Goal: Task Accomplishment & Management: Manage account settings

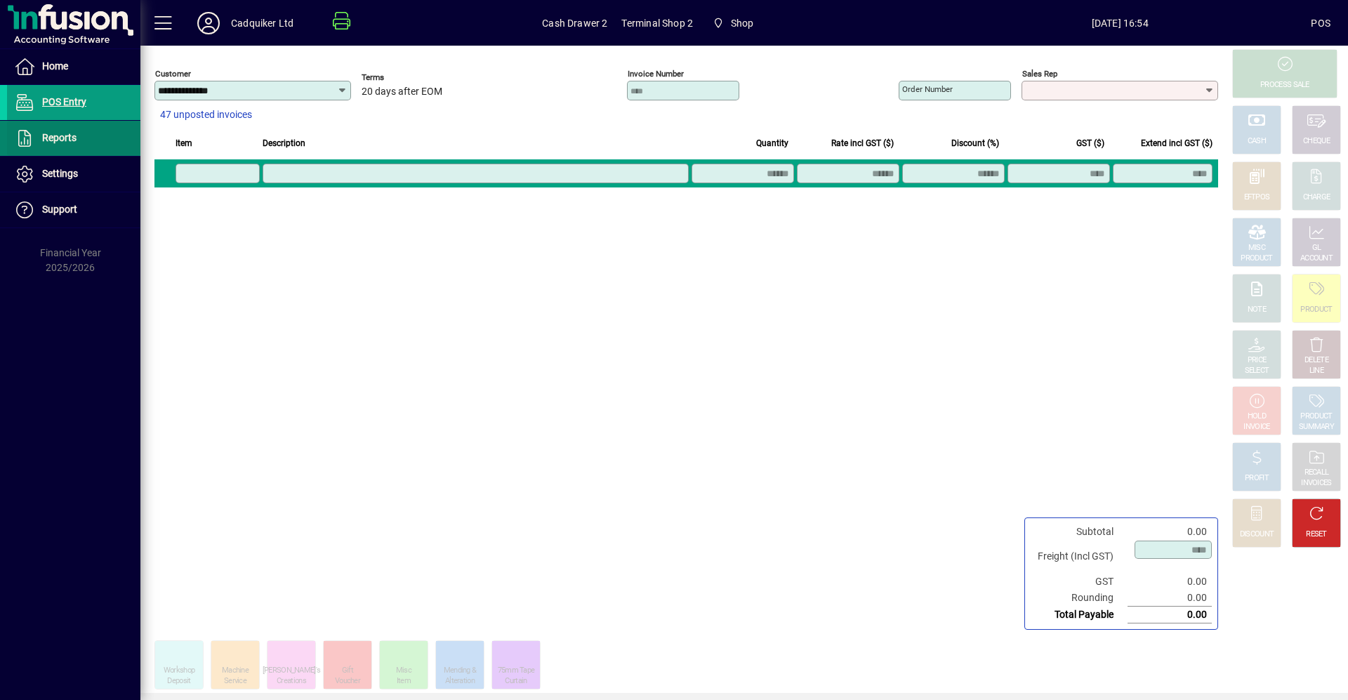
click at [121, 140] on span at bounding box center [73, 138] width 133 height 34
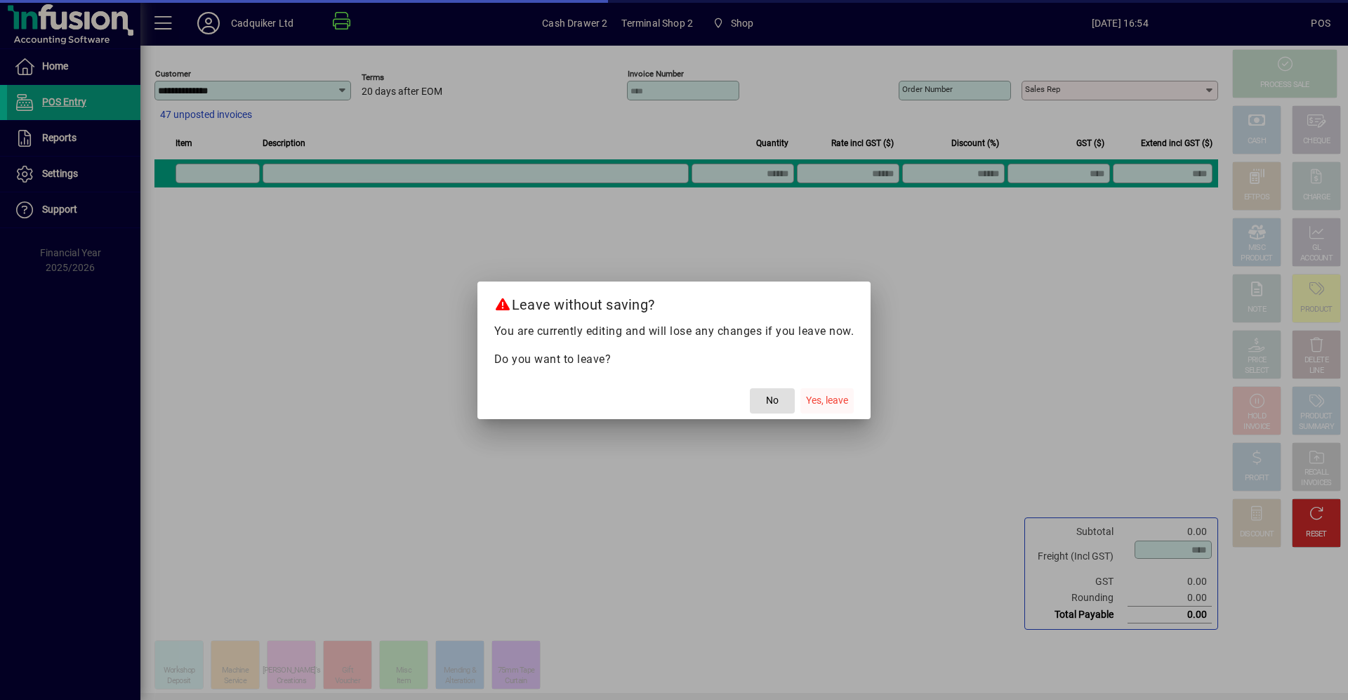
click at [825, 401] on span "Yes, leave" at bounding box center [827, 400] width 42 height 15
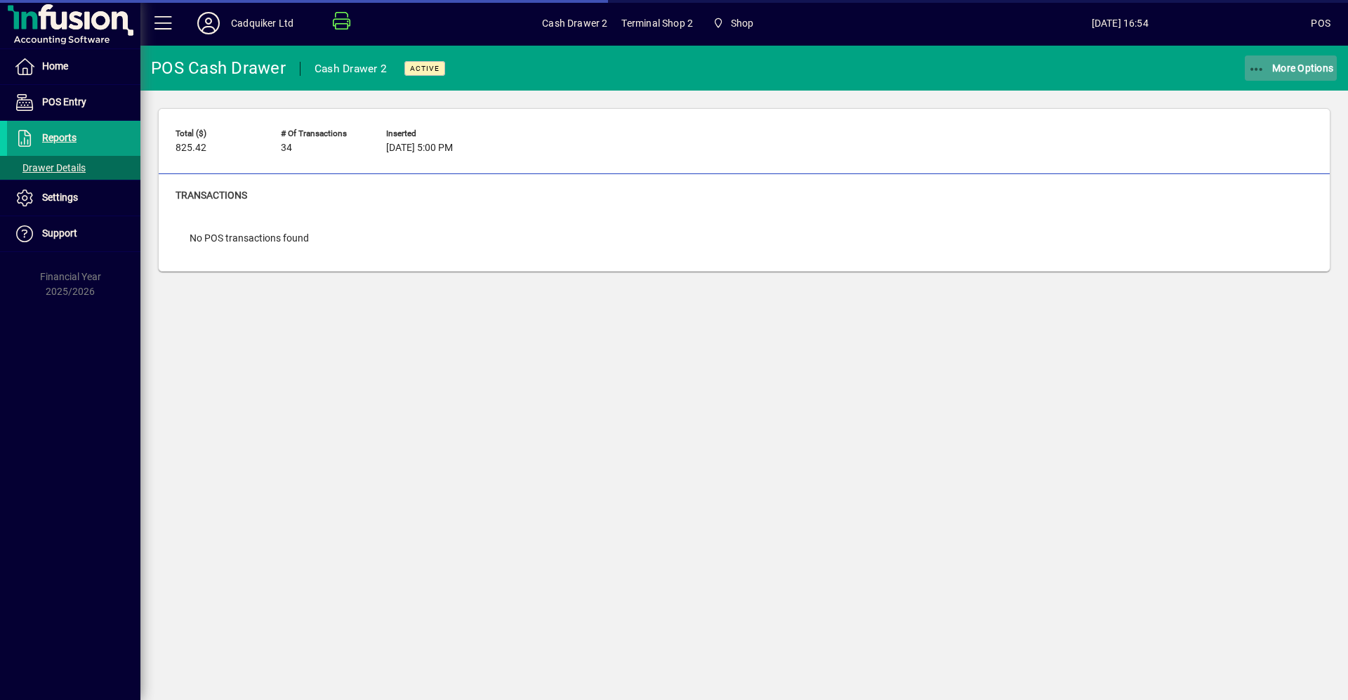
click at [1272, 67] on span "More Options" at bounding box center [1291, 67] width 86 height 11
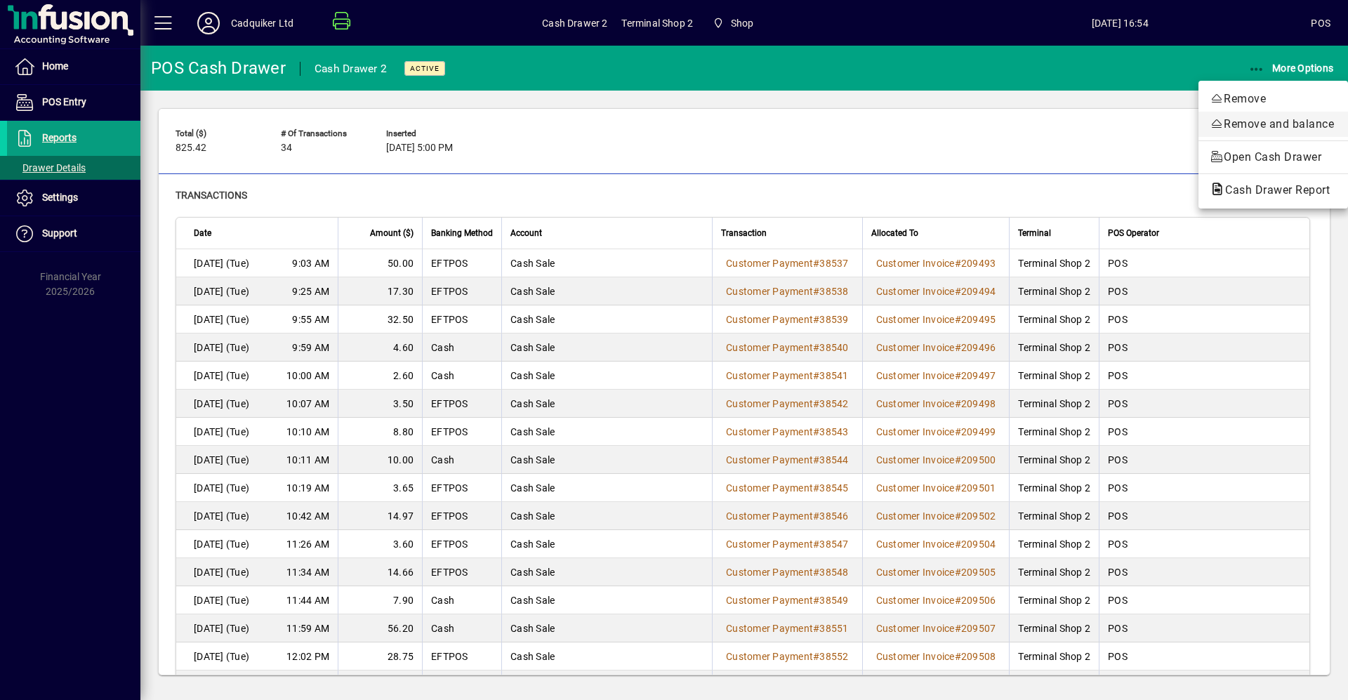
click at [1264, 117] on span "Remove and balance" at bounding box center [1273, 124] width 127 height 17
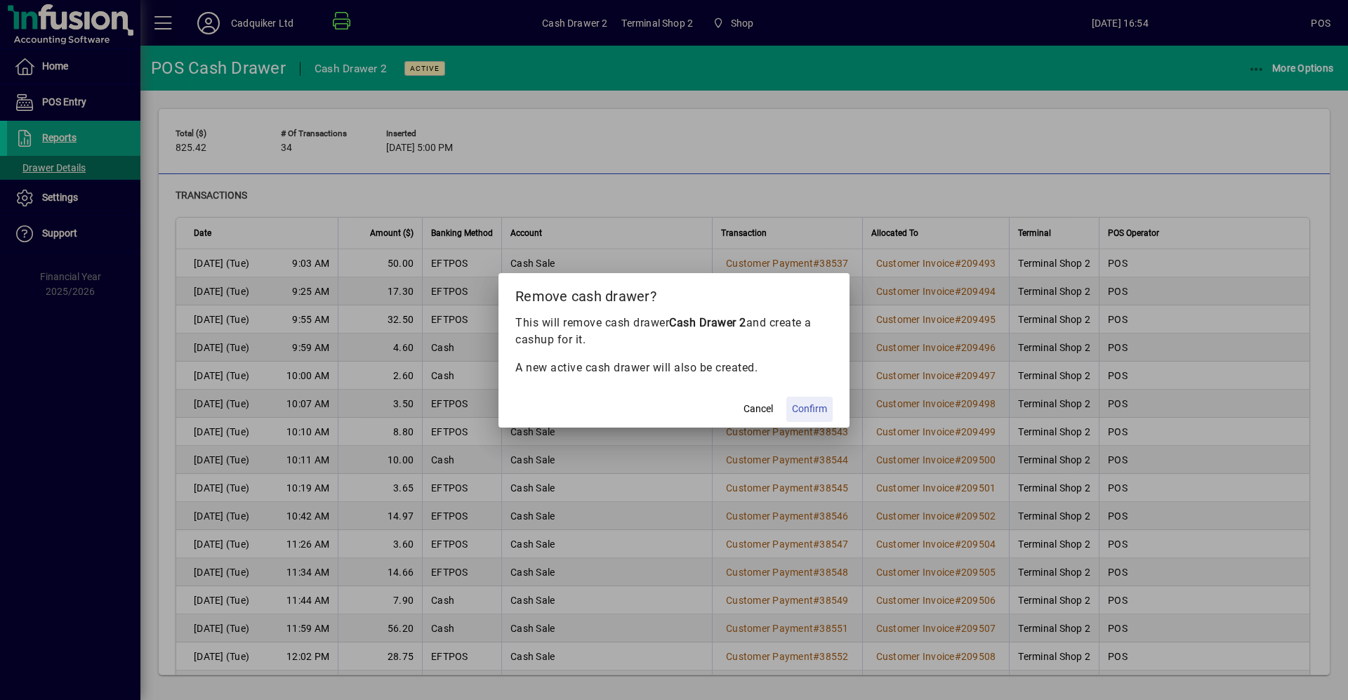
click at [812, 410] on span "Confirm" at bounding box center [809, 409] width 35 height 15
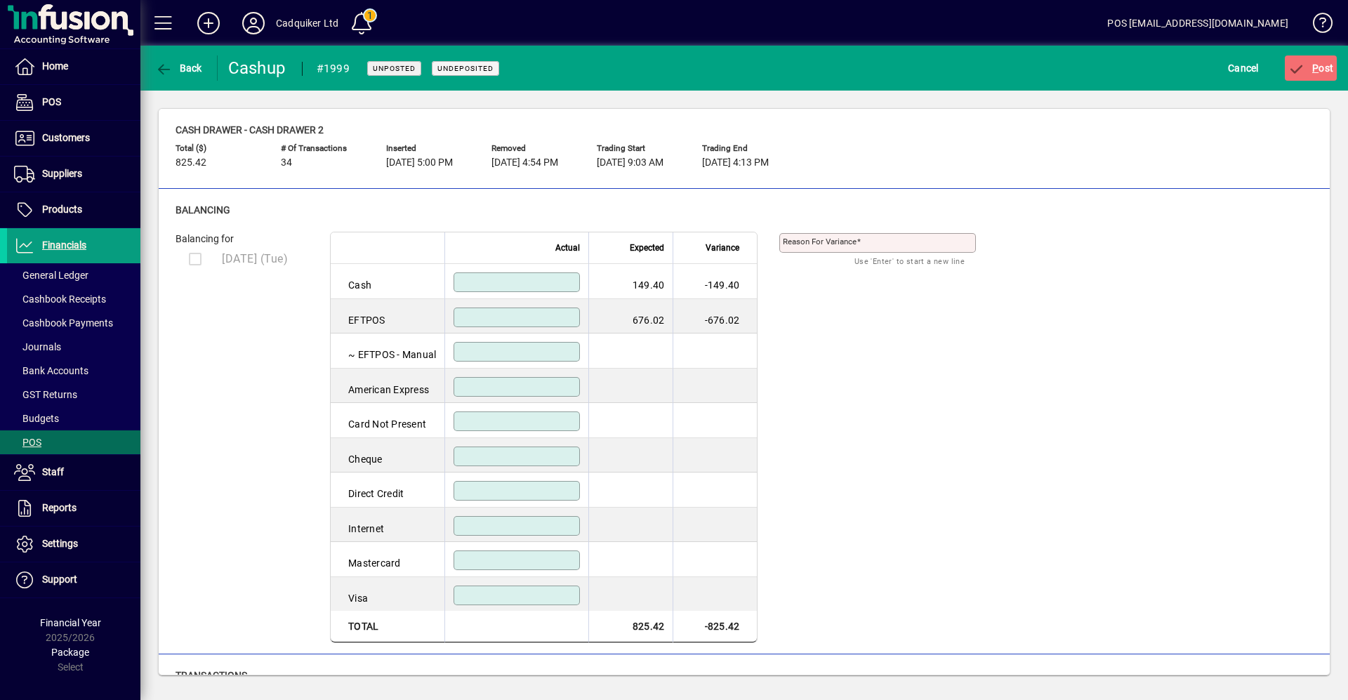
click at [542, 286] on input at bounding box center [518, 282] width 122 height 11
